Goal: Find specific page/section: Find specific page/section

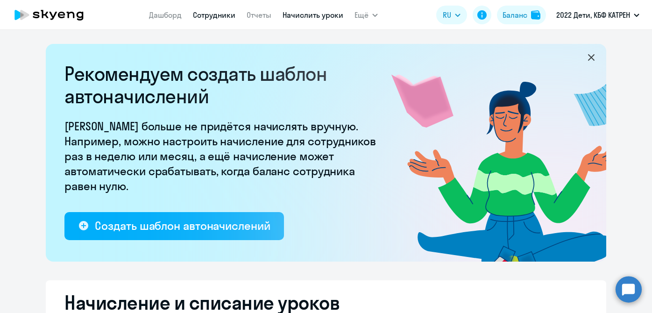
click at [208, 14] on link "Сотрудники" at bounding box center [214, 14] width 43 height 9
click at [208, 15] on link "Сотрудники" at bounding box center [214, 14] width 43 height 9
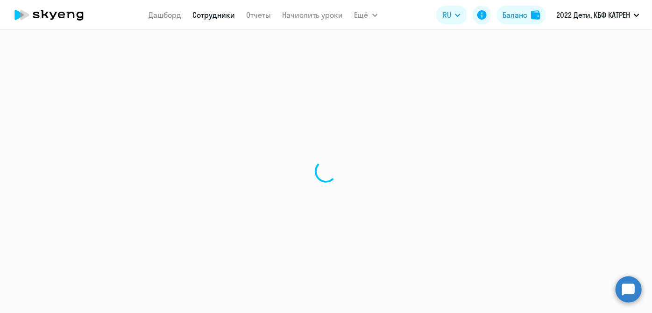
select select "30"
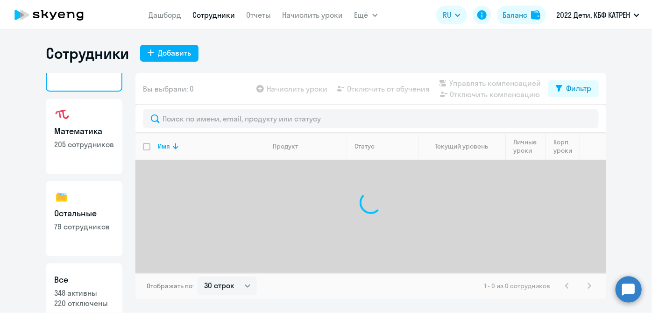
scroll to position [81, 0]
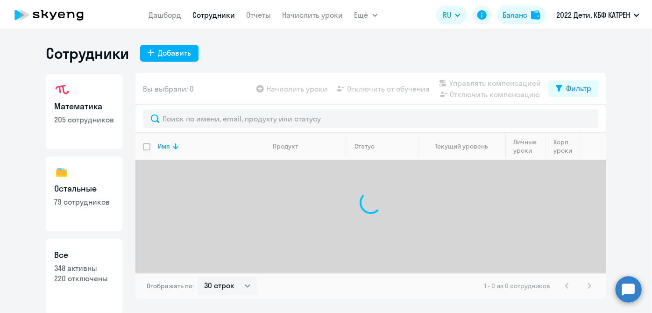
click at [100, 248] on link "Все 348 активны 220 отключены" at bounding box center [84, 276] width 77 height 75
select select "30"
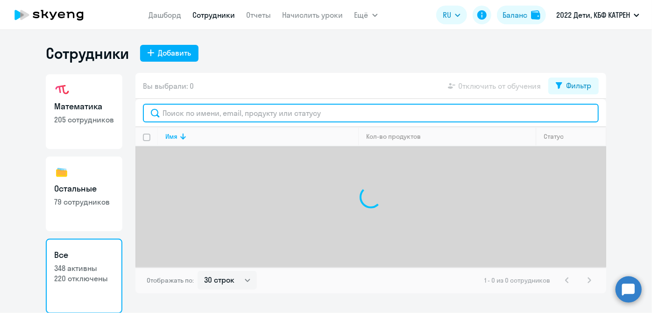
click at [184, 114] on input "text" at bounding box center [371, 113] width 456 height 19
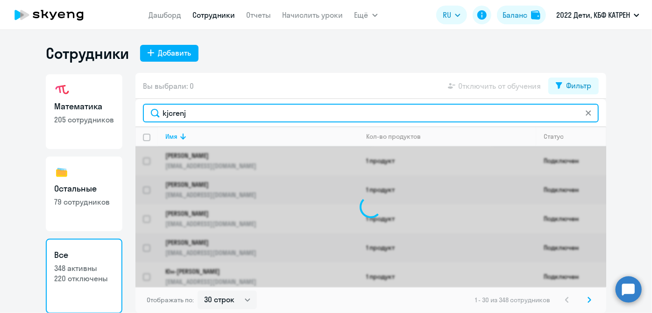
drag, startPoint x: 197, startPoint y: 116, endPoint x: 171, endPoint y: 111, distance: 26.1
click at [151, 114] on input "kjcrenj" at bounding box center [371, 113] width 456 height 19
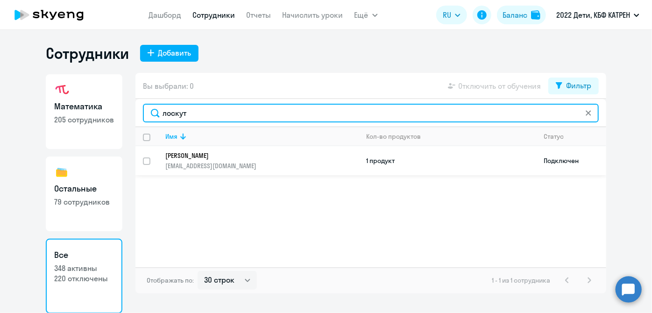
type input "лоскут"
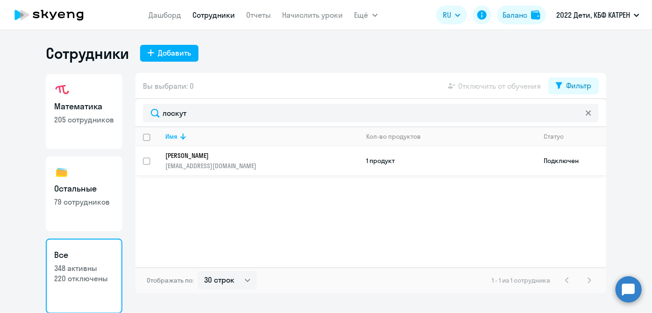
click at [236, 166] on p "[EMAIL_ADDRESS][DOMAIN_NAME]" at bounding box center [261, 166] width 193 height 8
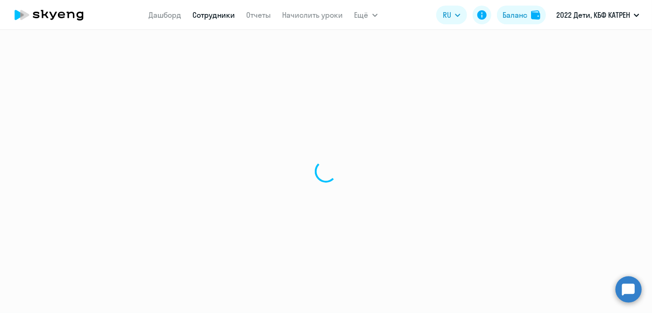
select select "others"
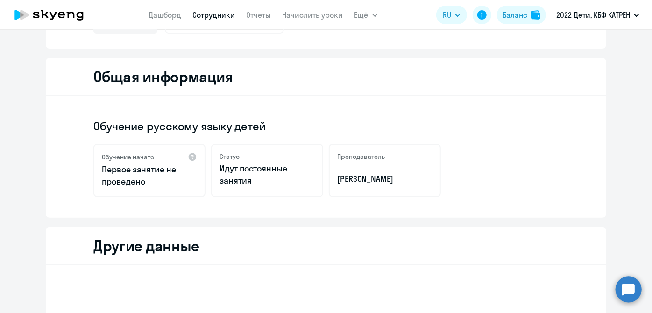
scroll to position [85, 0]
